Goal: Find specific page/section: Find specific page/section

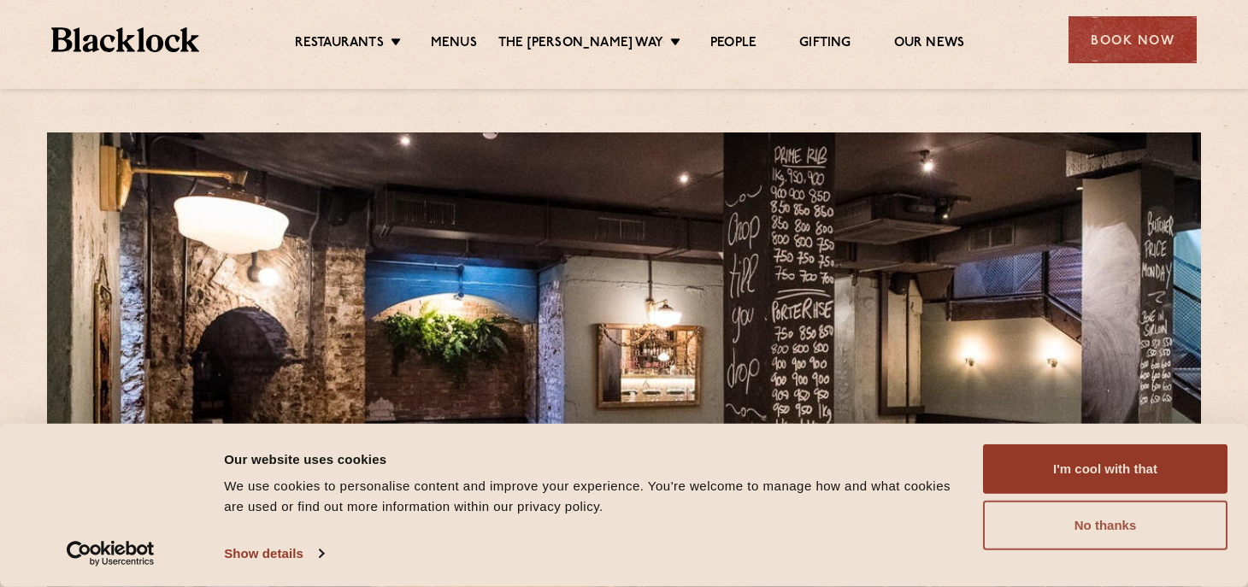
click at [1111, 519] on button "No thanks" at bounding box center [1105, 526] width 245 height 50
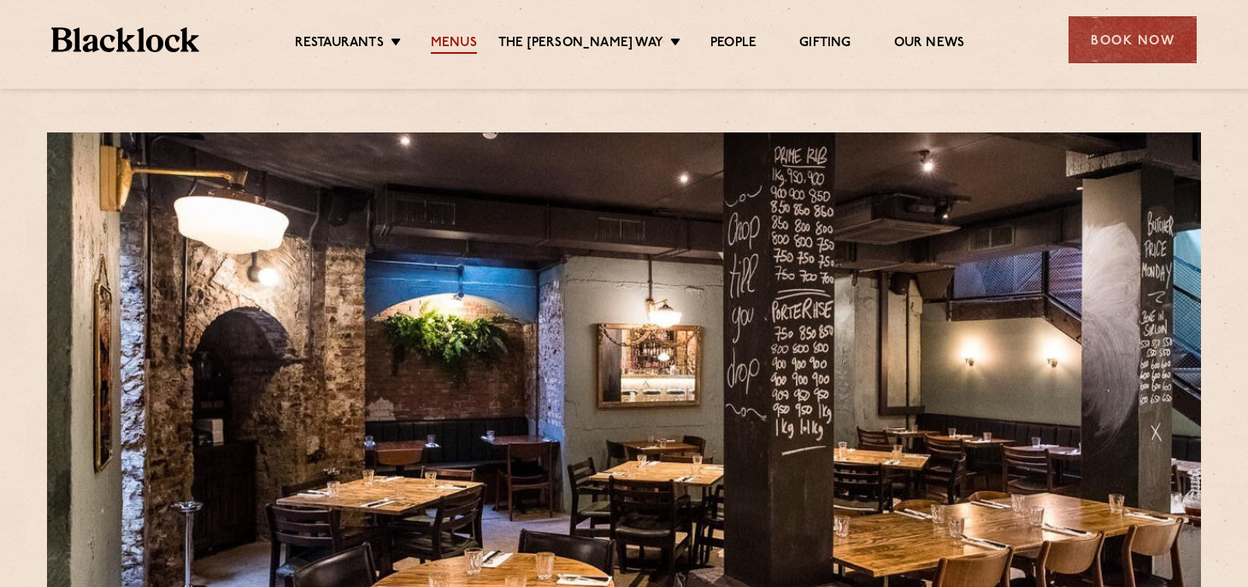
click at [465, 41] on link "Menus" at bounding box center [454, 44] width 46 height 19
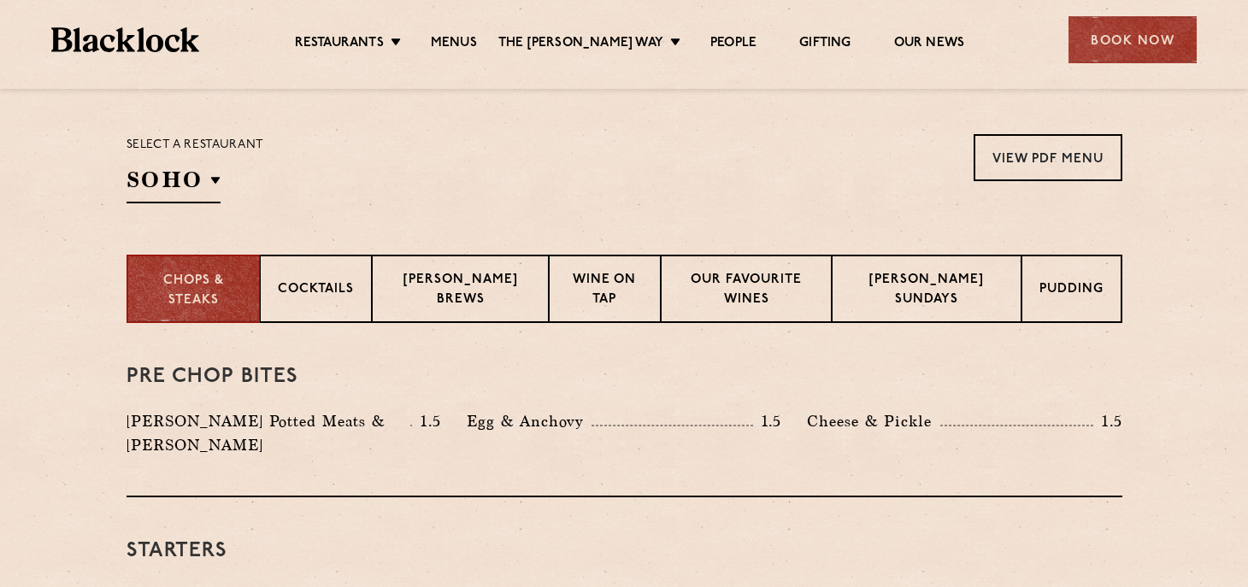
scroll to position [537, 0]
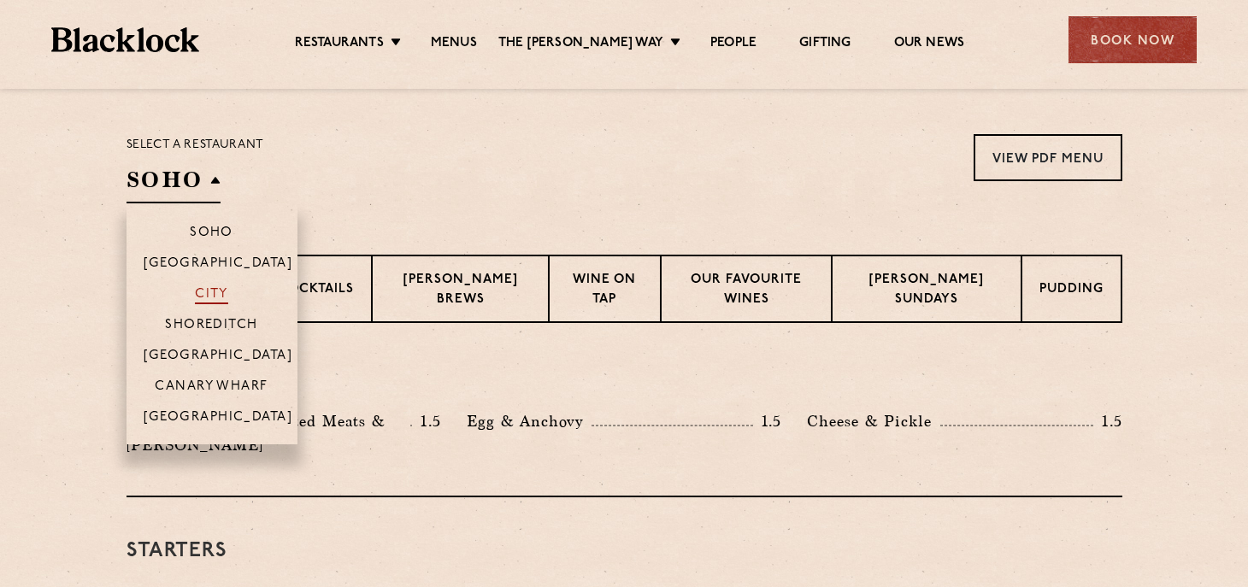
click at [206, 293] on p "City" at bounding box center [211, 295] width 33 height 17
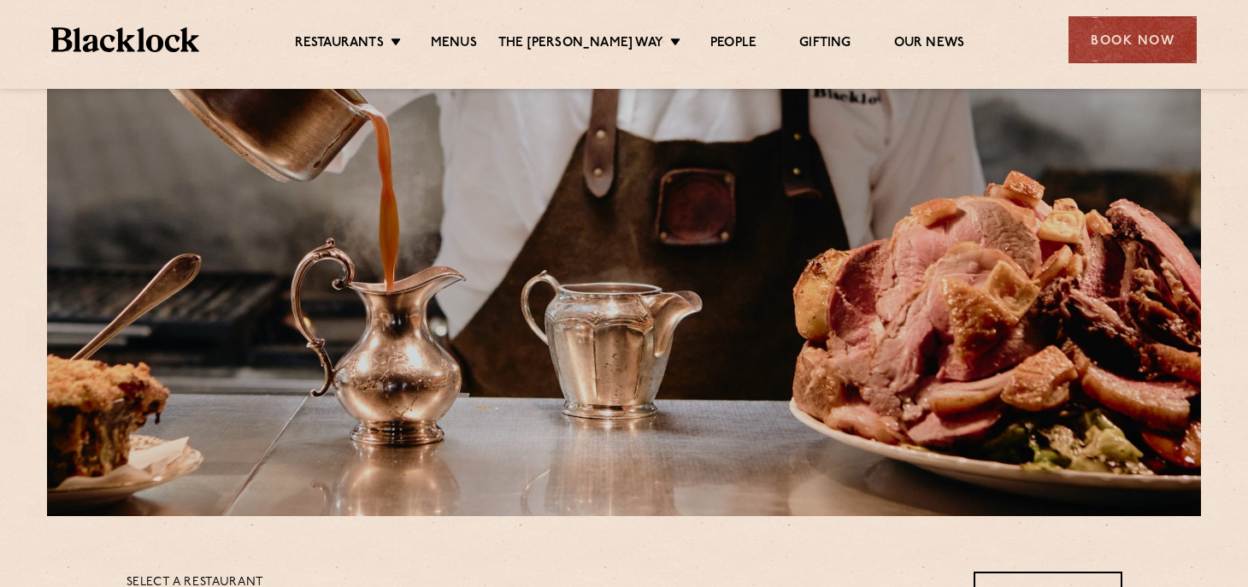
scroll to position [0, 0]
